Goal: Task Accomplishment & Management: Manage account settings

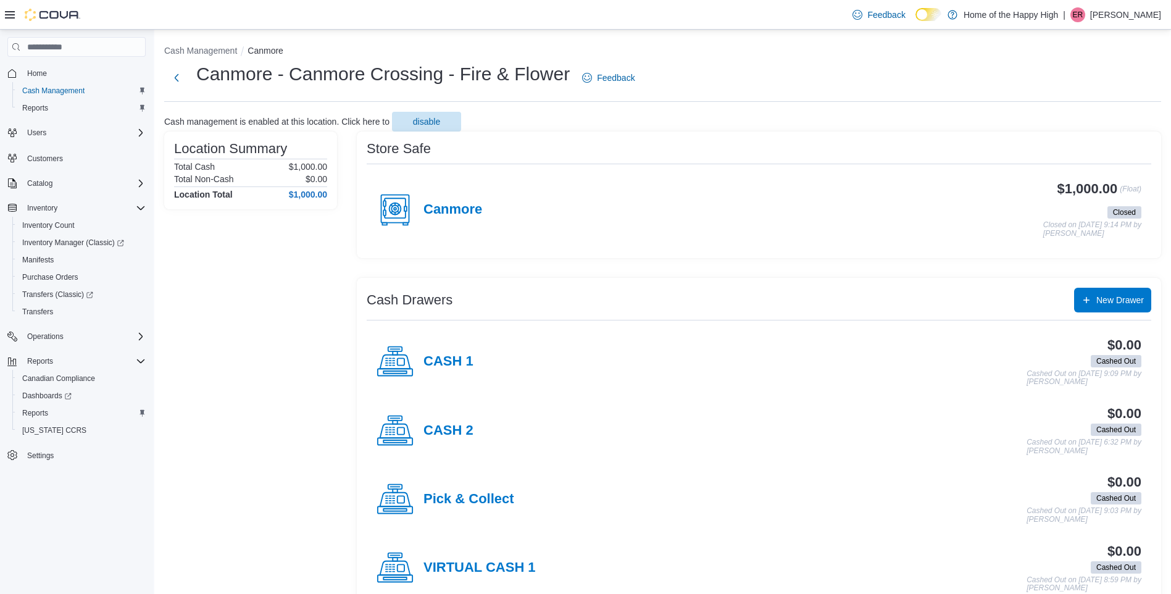
click at [1137, 16] on p "[PERSON_NAME]" at bounding box center [1125, 14] width 71 height 15
click at [1092, 125] on span "Sign Out" at bounding box center [1081, 121] width 33 height 12
